Goal: Information Seeking & Learning: Learn about a topic

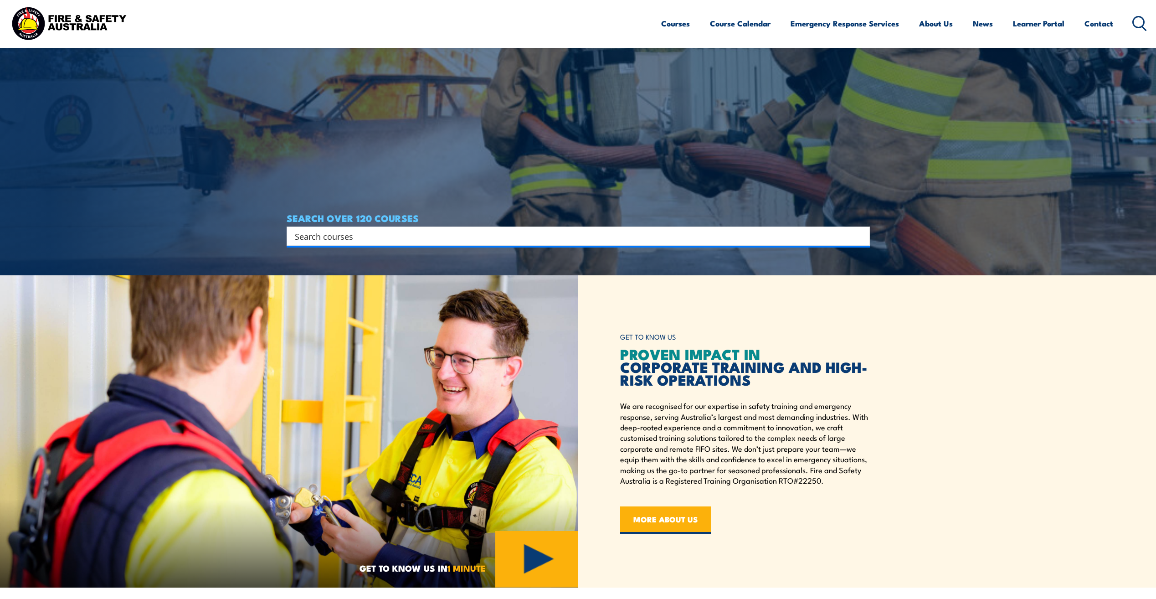
scroll to position [243, 0]
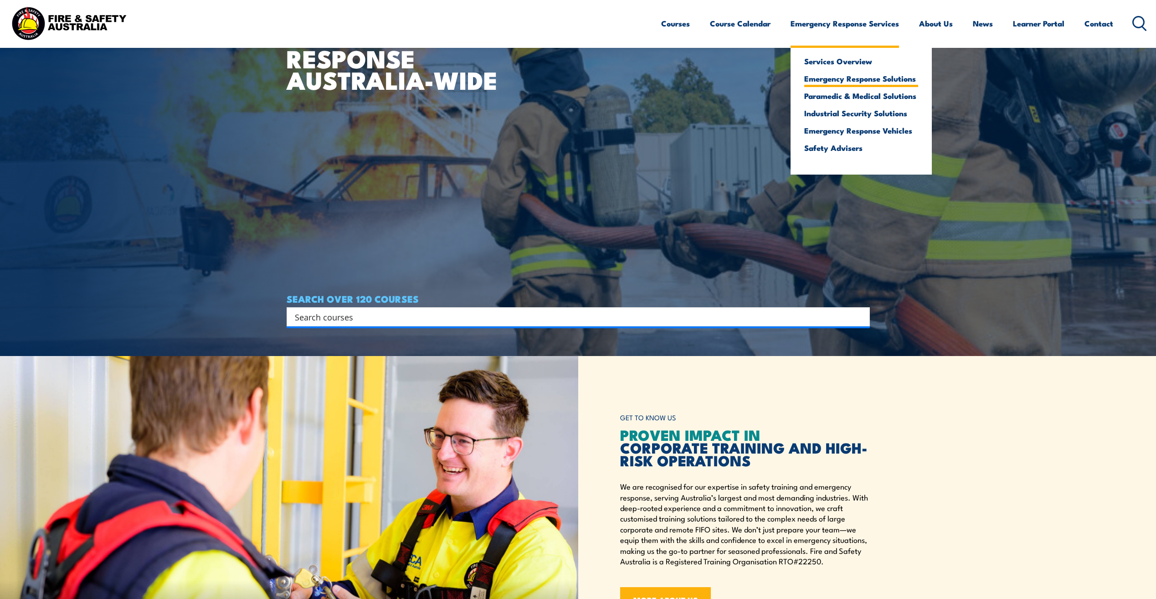
click at [866, 77] on link "Emergency Response Solutions" at bounding box center [861, 78] width 114 height 8
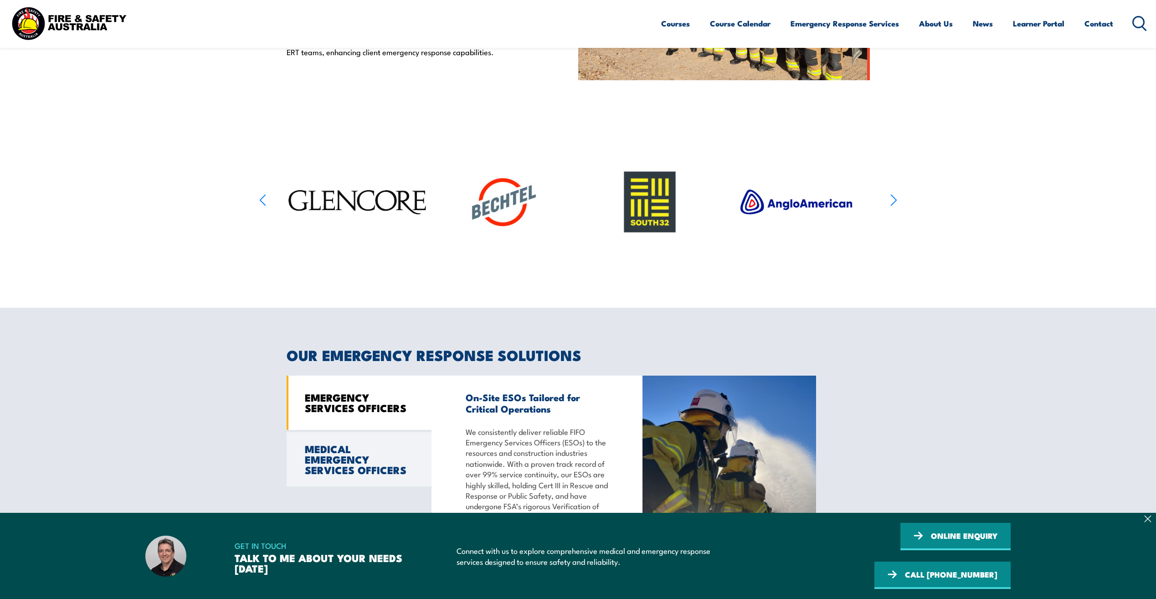
scroll to position [638, 0]
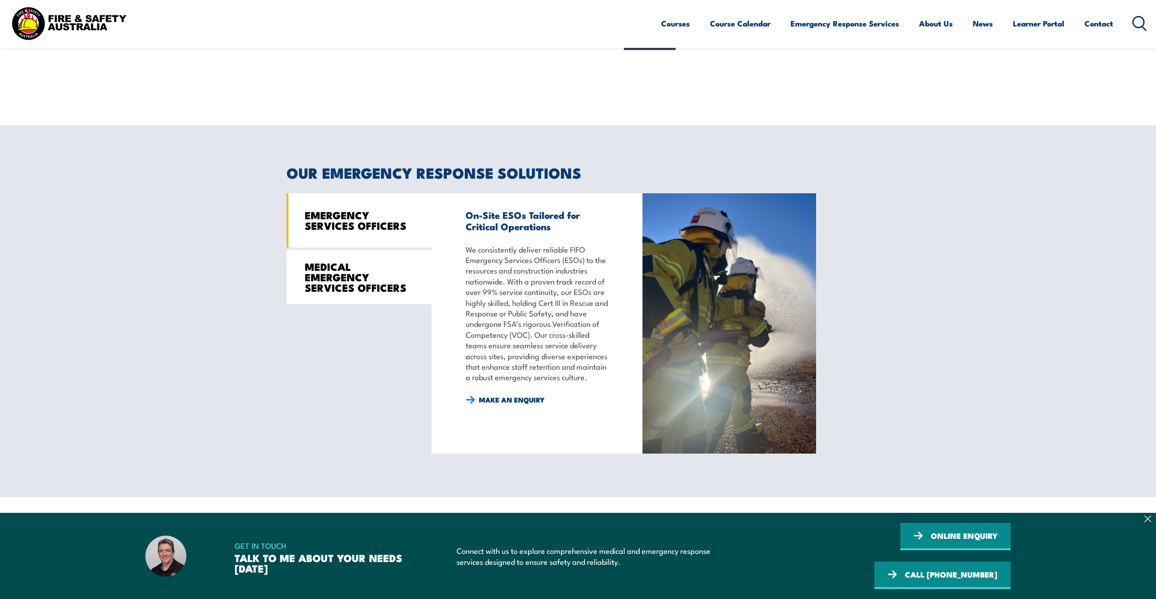
click at [329, 274] on link "MEDICAL EMERGENCY SERVICES OFFICERS" at bounding box center [359, 277] width 145 height 54
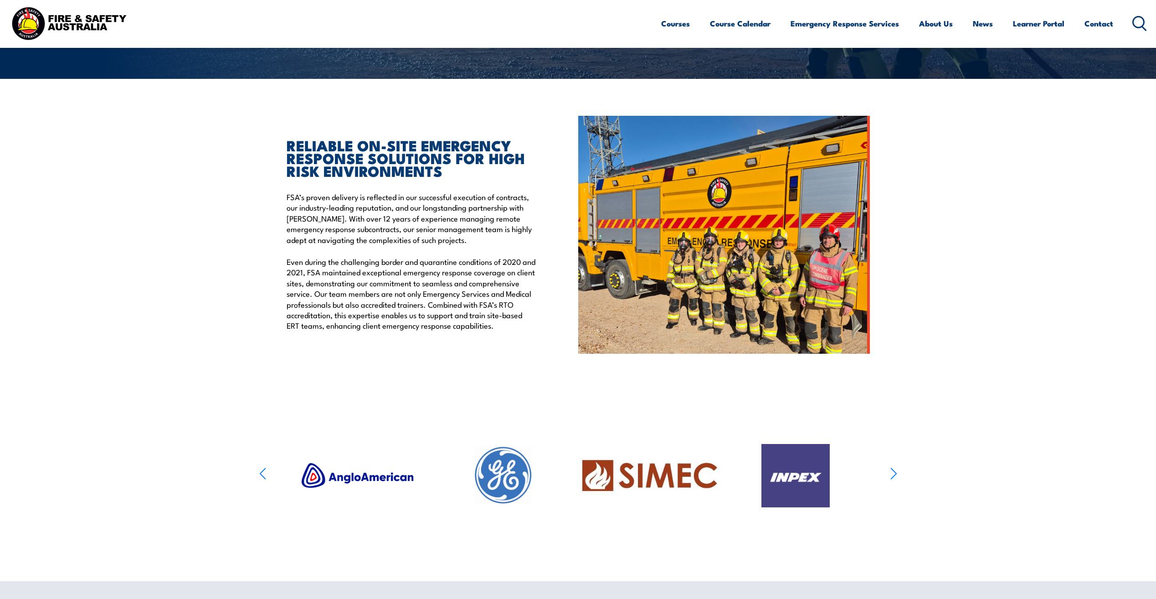
scroll to position [0, 0]
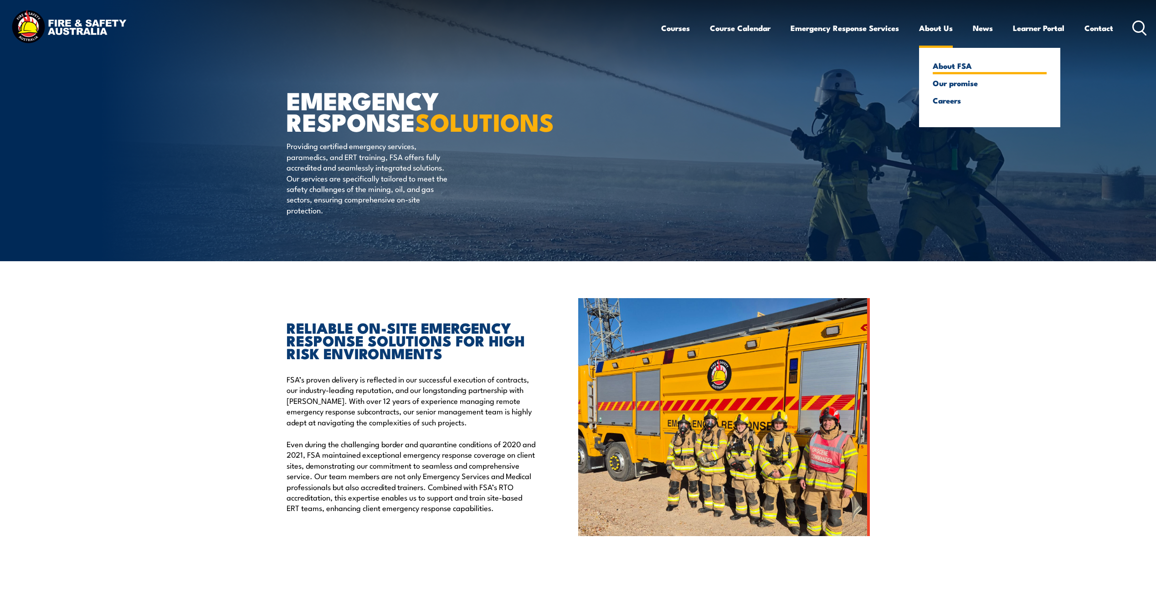
click at [952, 67] on link "About FSA" at bounding box center [989, 65] width 114 height 8
